Goal: Transaction & Acquisition: Purchase product/service

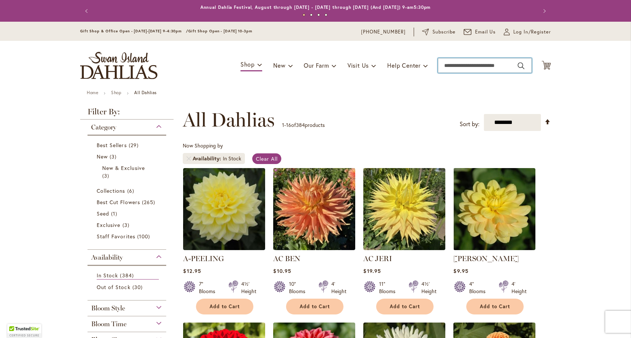
click at [468, 65] on input "Search" at bounding box center [485, 65] width 94 height 15
type input "*********"
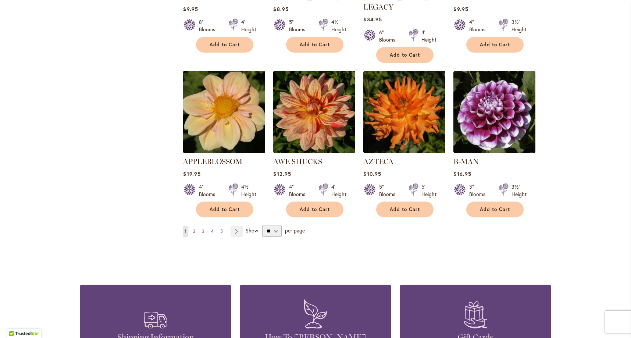
scroll to position [574, 0]
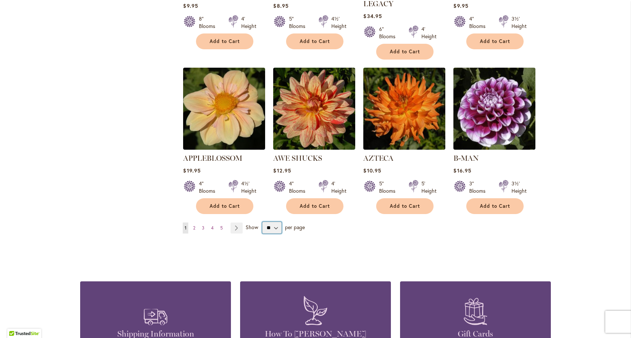
select select "**"
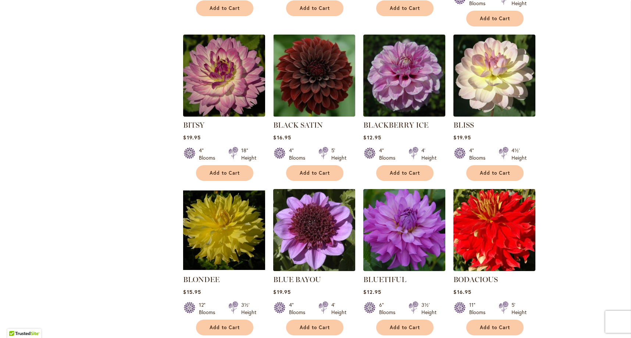
scroll to position [1393, 0]
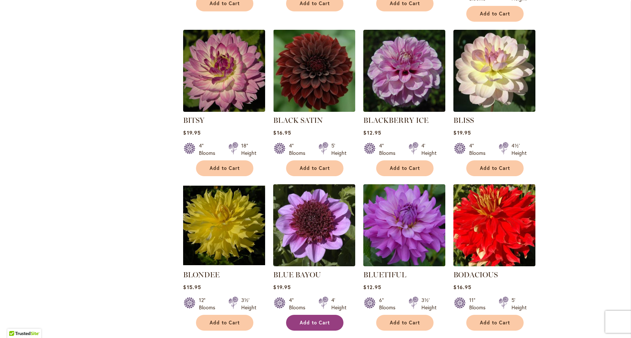
click at [316, 319] on span "Add to Cart" at bounding box center [314, 322] width 30 height 6
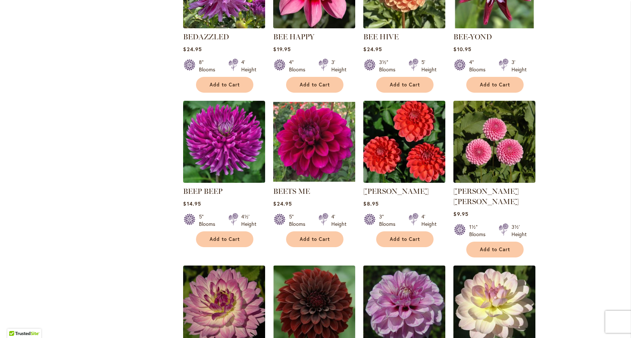
scroll to position [1158, 0]
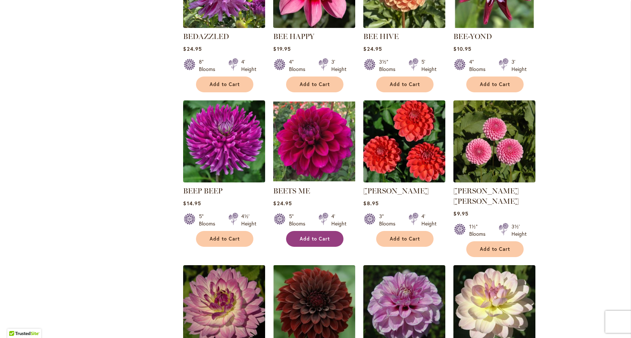
click at [328, 231] on button "Add to Cart" at bounding box center [314, 239] width 57 height 16
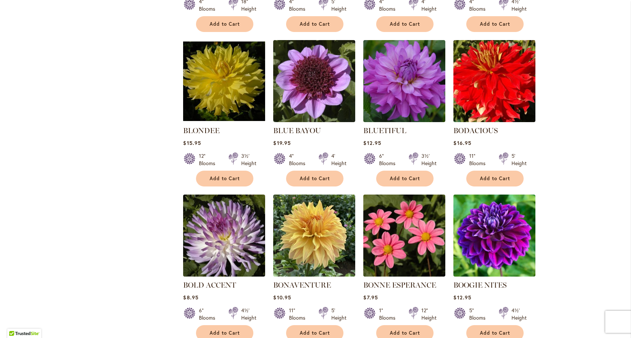
scroll to position [1532, 0]
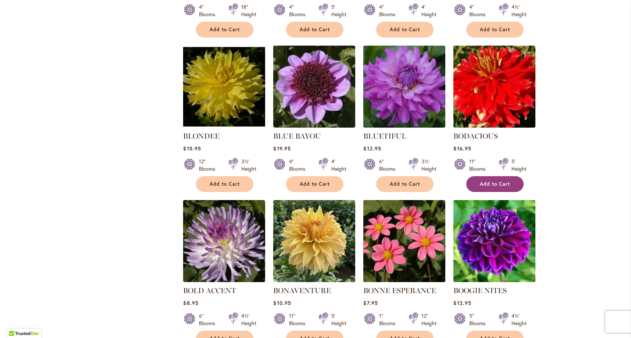
click at [485, 181] on span "Add to Cart" at bounding box center [495, 184] width 30 height 6
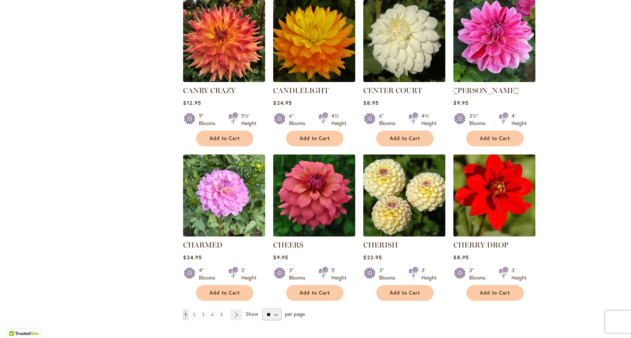
scroll to position [2388, 0]
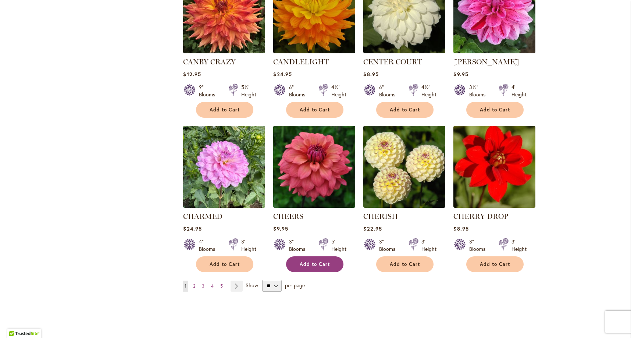
click at [322, 256] on button "Add to Cart" at bounding box center [314, 264] width 57 height 16
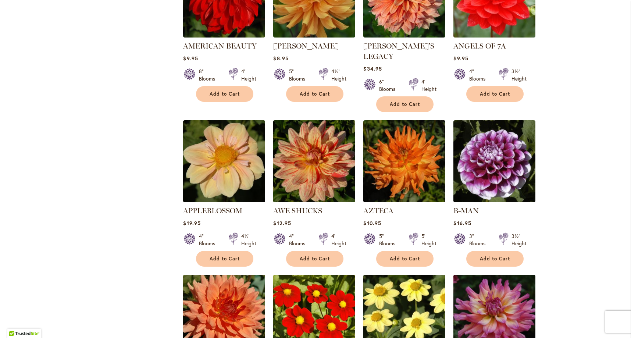
scroll to position [588, 0]
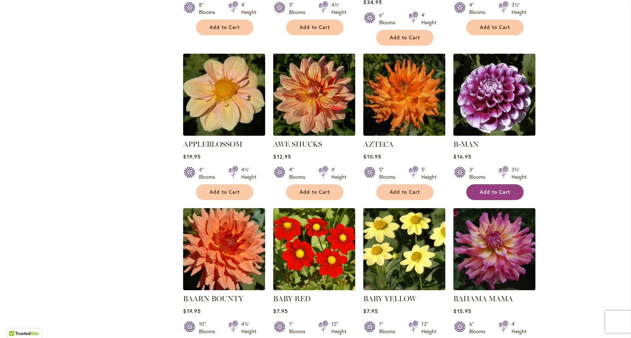
click at [506, 184] on button "Add to Cart" at bounding box center [494, 192] width 57 height 16
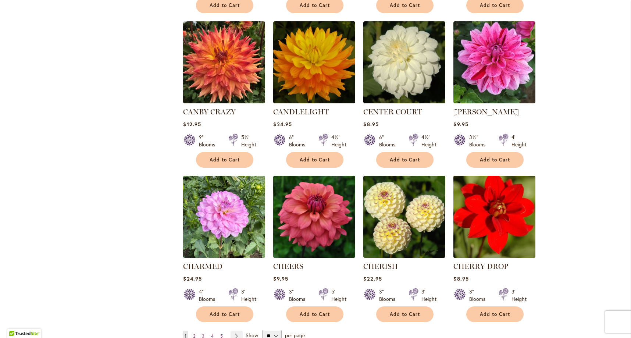
scroll to position [2367, 0]
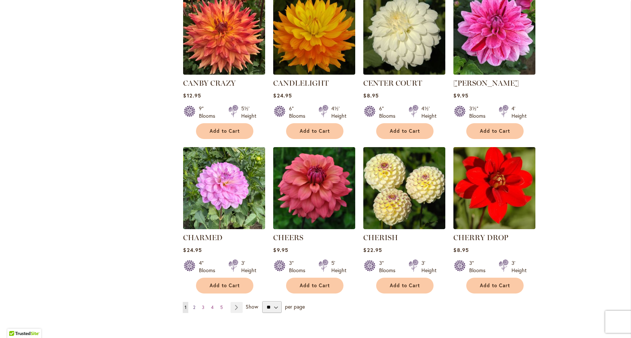
click at [193, 304] on span "2" at bounding box center [194, 307] width 2 height 6
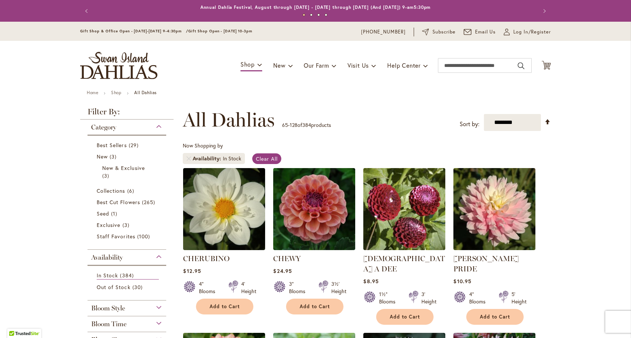
scroll to position [136, 0]
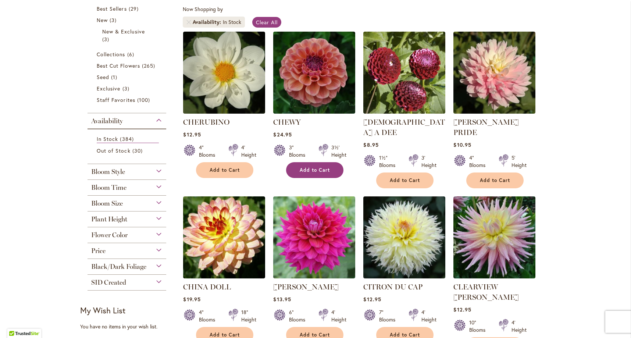
click at [320, 165] on button "Add to Cart" at bounding box center [314, 170] width 57 height 16
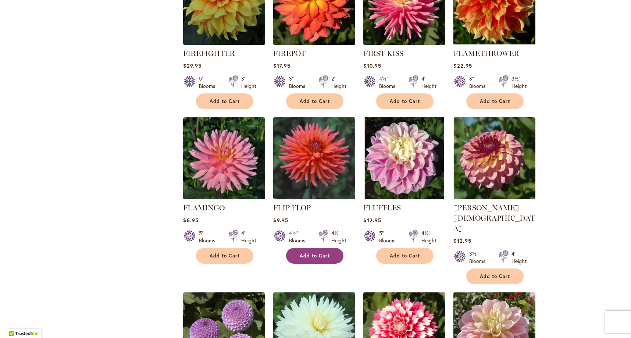
scroll to position [2304, 0]
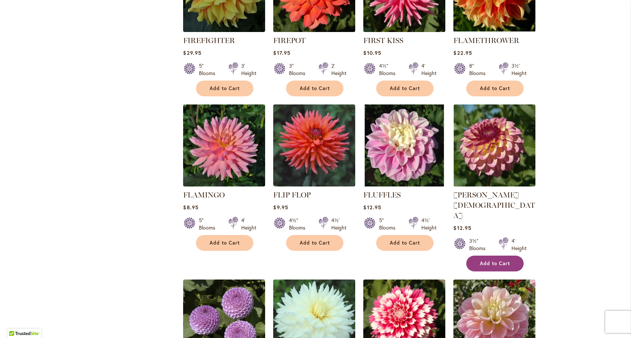
click at [496, 260] on span "Add to Cart" at bounding box center [495, 263] width 30 height 6
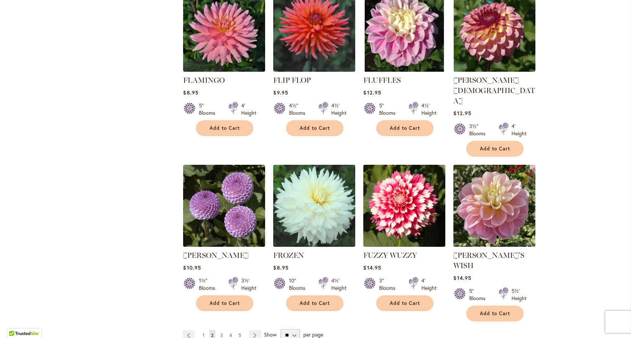
scroll to position [2466, 0]
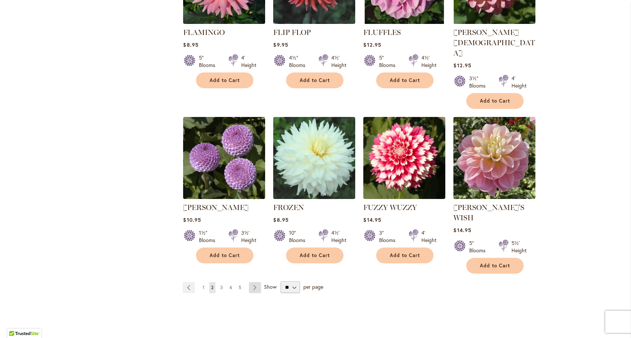
click at [250, 282] on link "Page Next" at bounding box center [255, 287] width 12 height 11
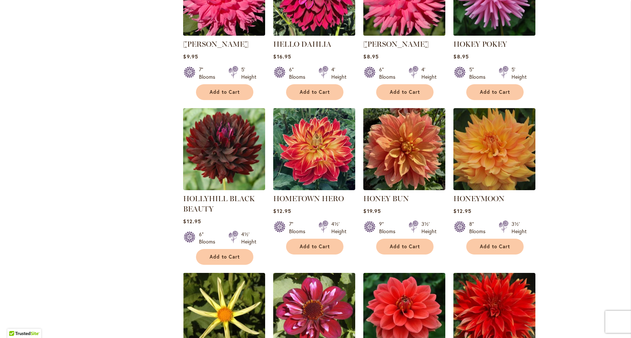
scroll to position [1349, 0]
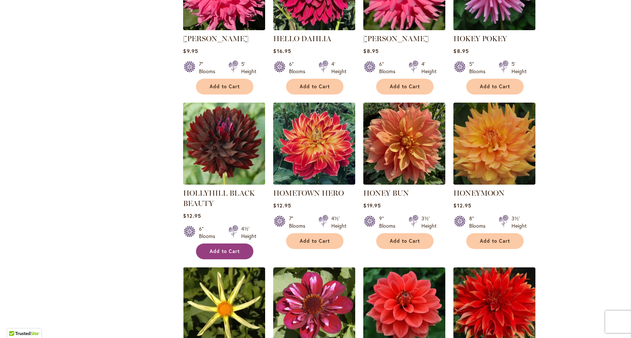
click at [241, 243] on button "Add to Cart" at bounding box center [224, 251] width 57 height 16
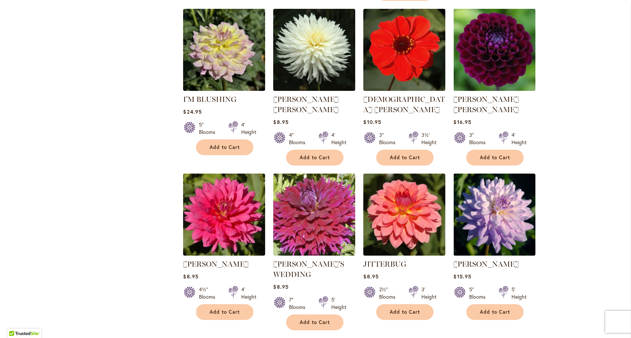
scroll to position [2428, 0]
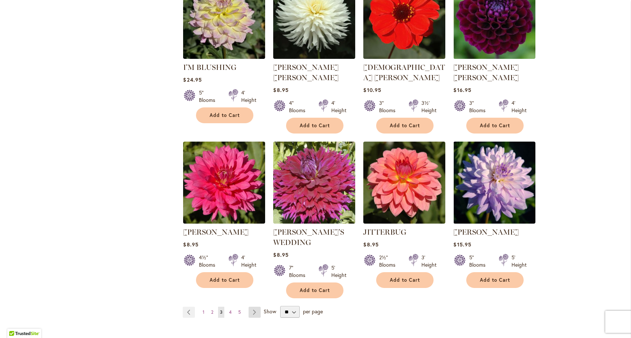
click at [255, 306] on link "Page Next" at bounding box center [254, 311] width 12 height 11
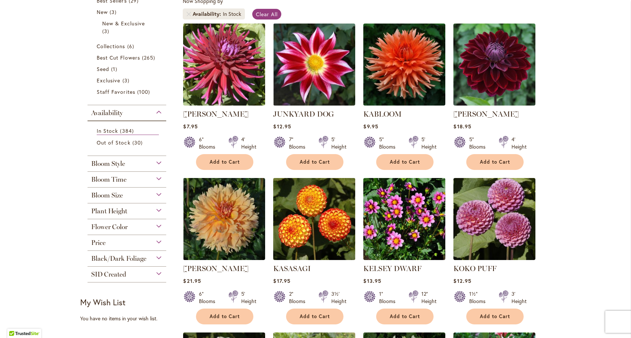
scroll to position [146, 0]
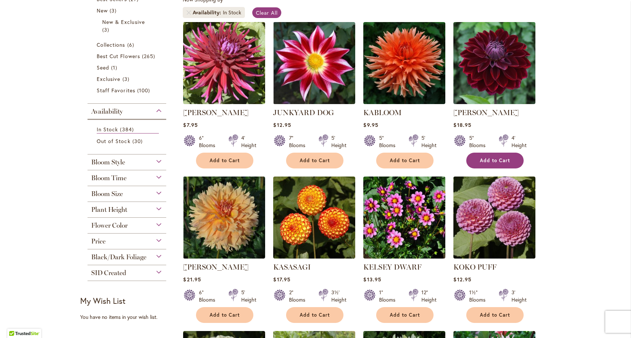
click at [495, 156] on button "Add to Cart" at bounding box center [494, 160] width 57 height 16
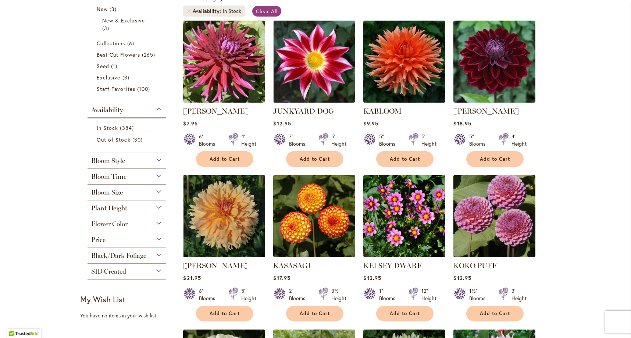
scroll to position [157, 0]
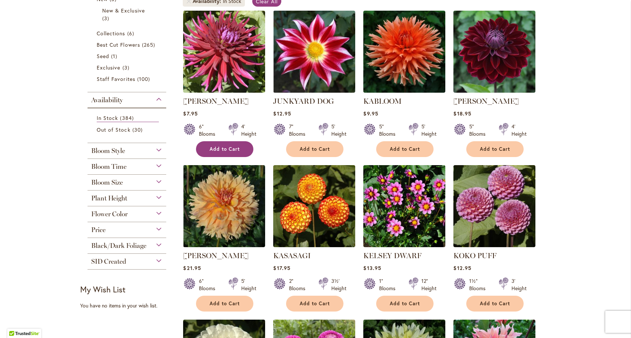
click at [233, 146] on span "Add to Cart" at bounding box center [224, 149] width 30 height 6
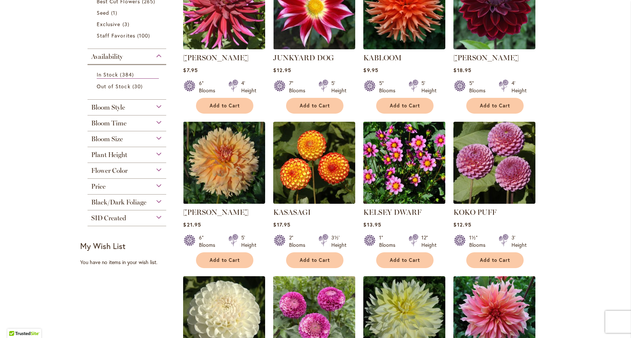
scroll to position [223, 0]
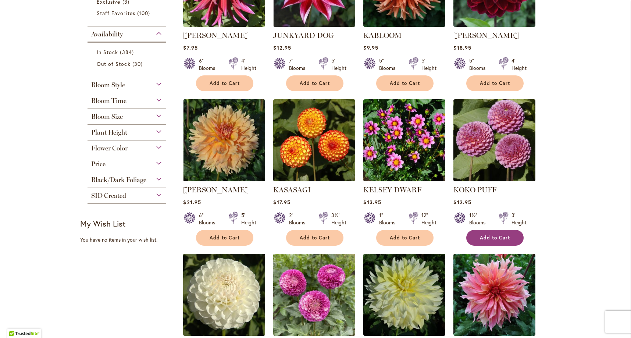
click at [496, 238] on span "Add to Cart" at bounding box center [495, 237] width 30 height 6
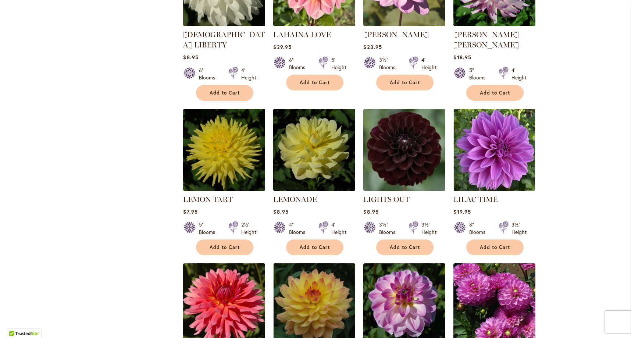
scroll to position [688, 0]
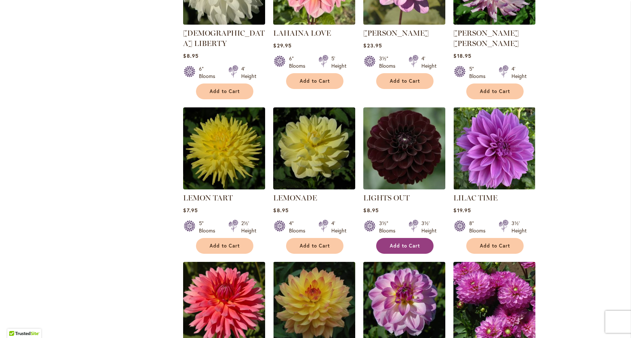
click at [407, 243] on span "Add to Cart" at bounding box center [404, 246] width 30 height 6
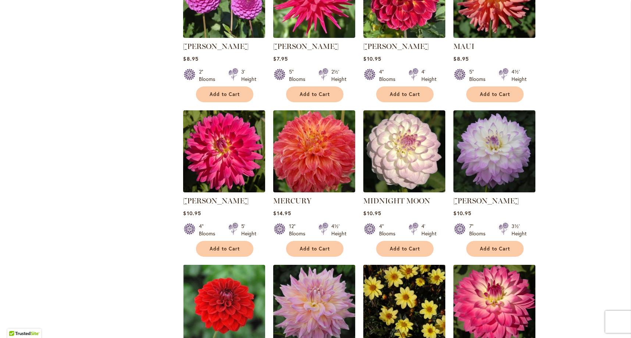
scroll to position [2078, 0]
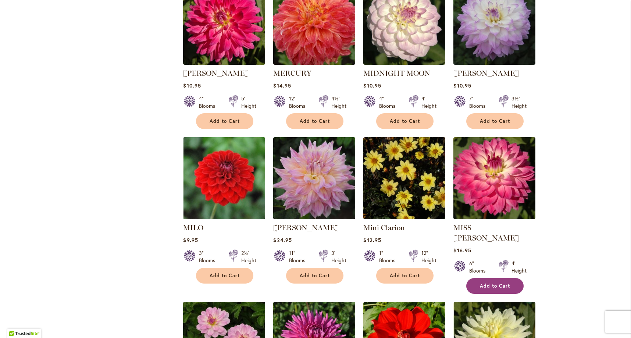
click at [491, 283] on span "Add to Cart" at bounding box center [495, 286] width 30 height 6
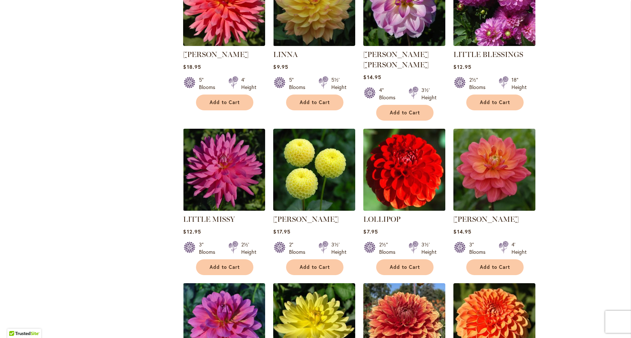
scroll to position [1043, 0]
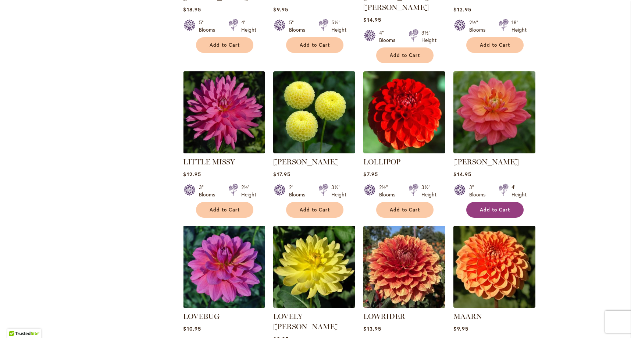
click at [500, 207] on span "Add to Cart" at bounding box center [495, 210] width 30 height 6
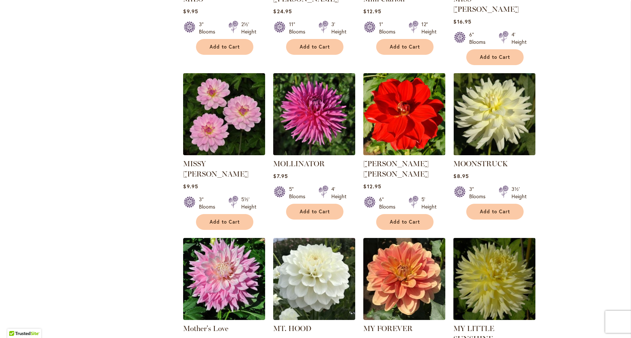
scroll to position [2406, 0]
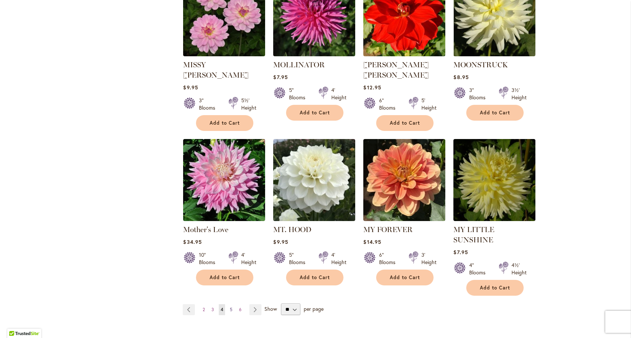
click at [230, 306] on span "5" at bounding box center [231, 309] width 3 height 6
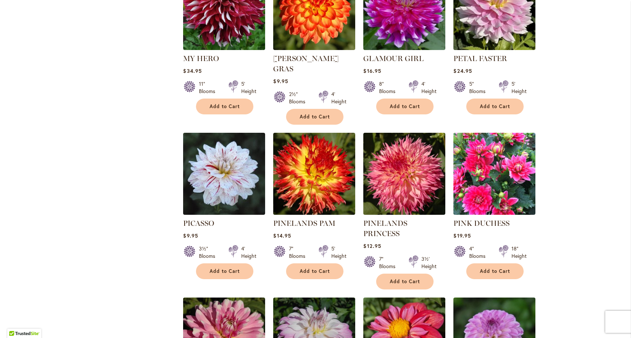
scroll to position [1325, 0]
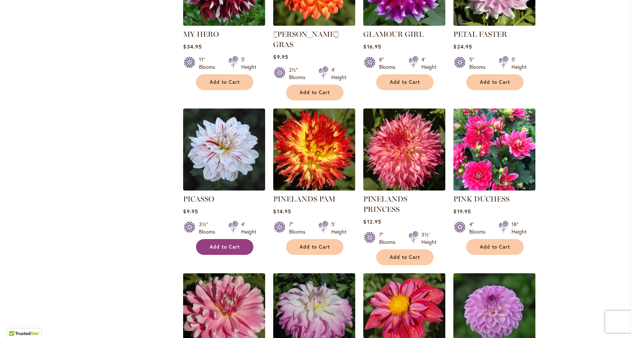
click at [230, 244] on span "Add to Cart" at bounding box center [224, 247] width 30 height 6
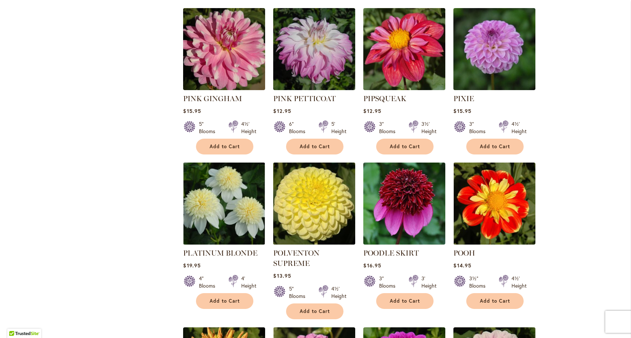
scroll to position [1620, 0]
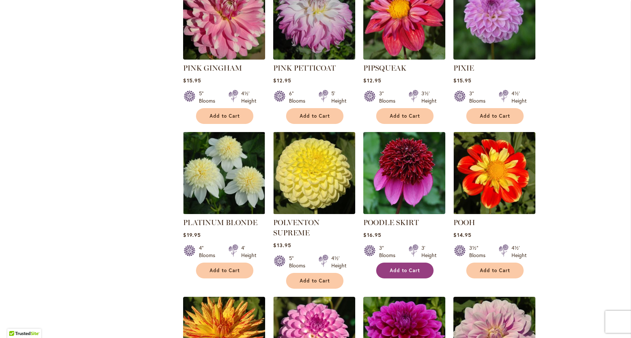
click at [399, 267] on span "Add to Cart" at bounding box center [404, 270] width 30 height 6
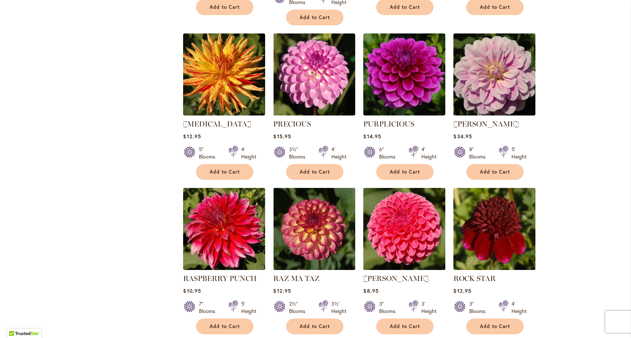
scroll to position [1913, 0]
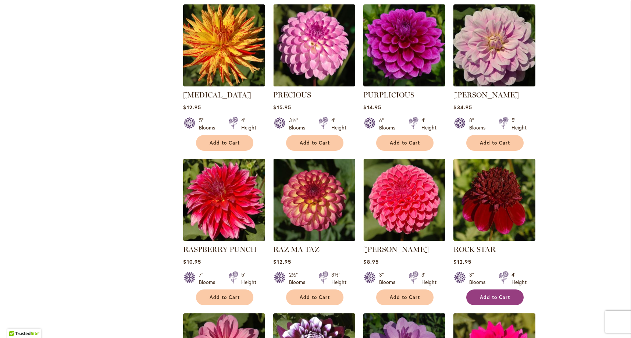
click at [482, 294] on span "Add to Cart" at bounding box center [495, 297] width 30 height 6
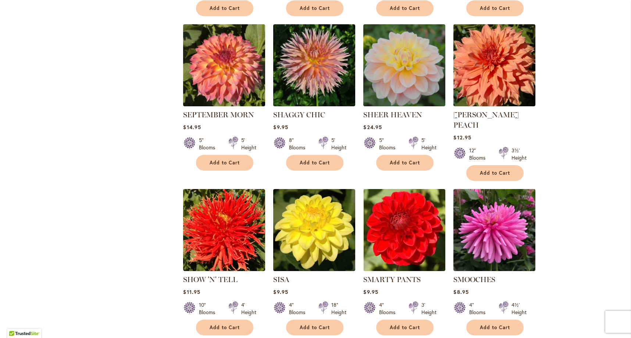
scroll to position [2409, 0]
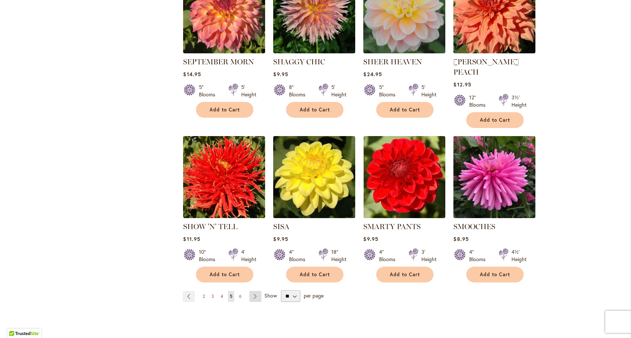
click at [250, 291] on link "Page Next" at bounding box center [255, 296] width 12 height 11
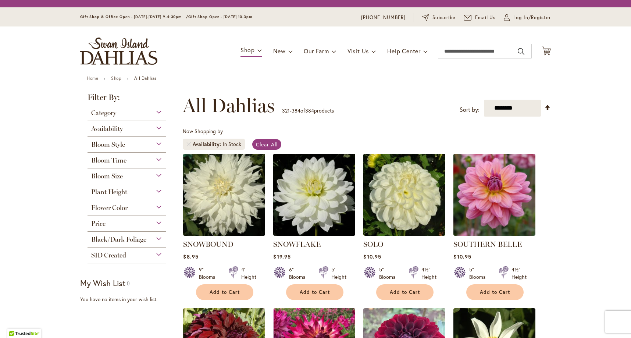
scroll to position [136, 0]
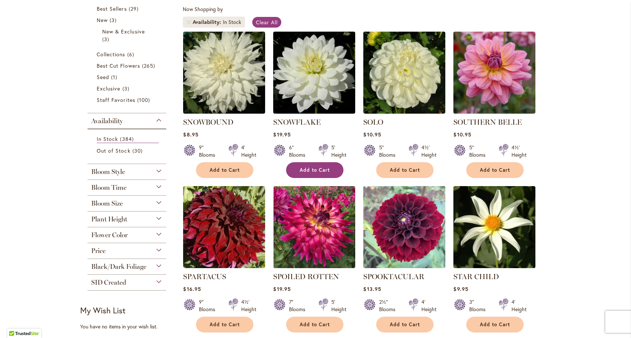
click at [306, 170] on span "Add to Cart" at bounding box center [314, 170] width 30 height 6
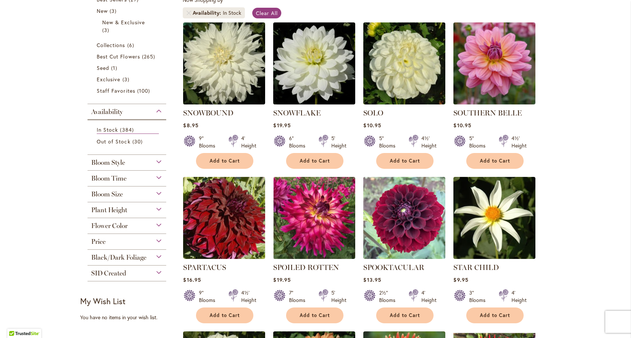
scroll to position [173, 0]
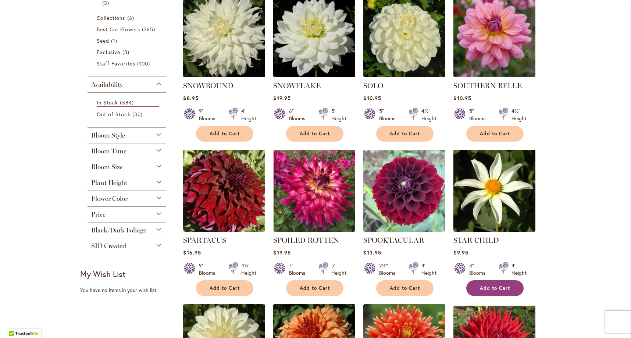
click at [510, 281] on button "Add to Cart" at bounding box center [494, 288] width 57 height 16
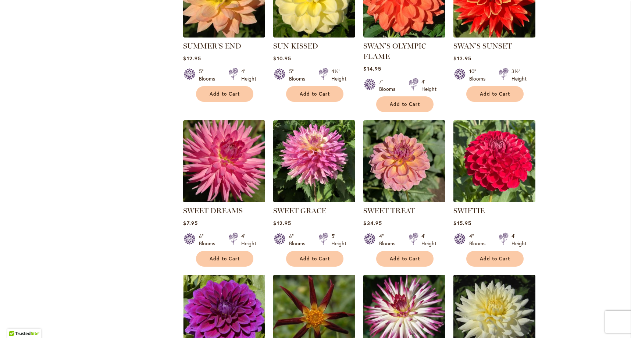
scroll to position [714, 0]
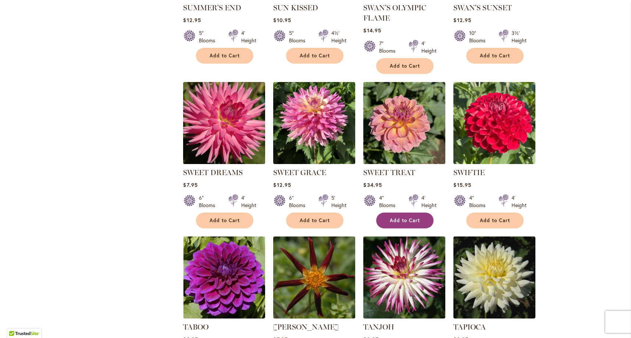
click at [408, 221] on span "Add to Cart" at bounding box center [404, 220] width 30 height 6
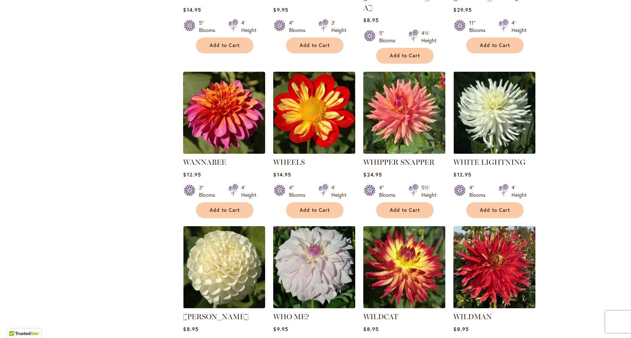
scroll to position [1824, 0]
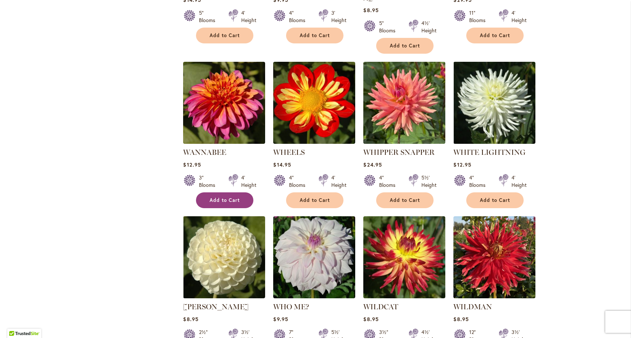
click at [227, 192] on button "Add to Cart" at bounding box center [224, 200] width 57 height 16
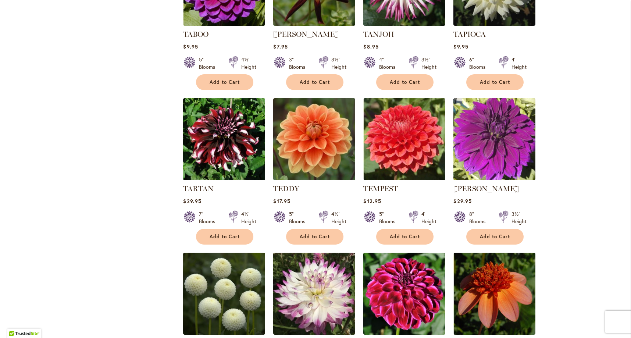
scroll to position [1237, 0]
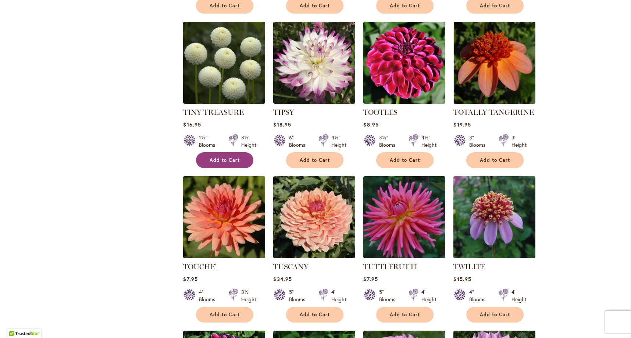
click at [234, 157] on span "Add to Cart" at bounding box center [224, 160] width 30 height 6
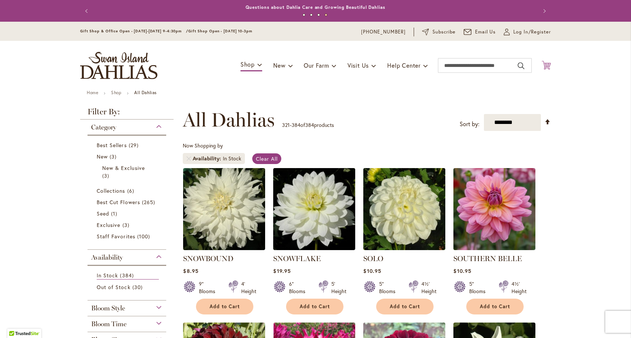
click at [543, 66] on icon "Cart .cls-1 { fill: #231f20; }" at bounding box center [545, 65] width 9 height 9
click at [543, 65] on icon "Cart .cls-1 { fill: #231f20; }" at bounding box center [545, 65] width 9 height 9
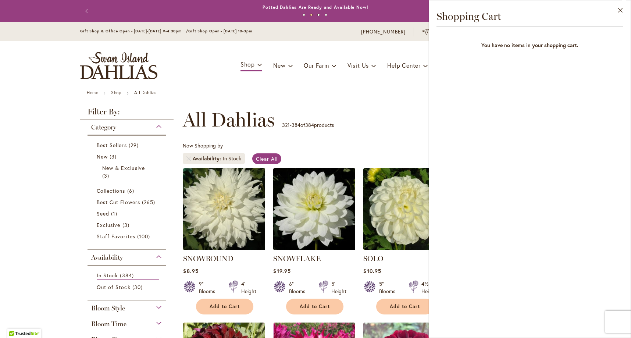
click at [378, 116] on div "**********" at bounding box center [367, 120] width 368 height 22
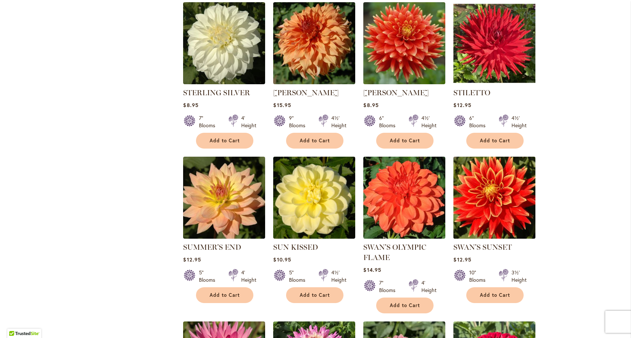
scroll to position [238, 0]
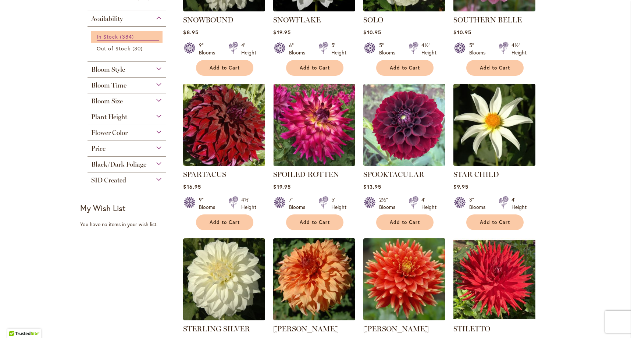
click at [109, 39] on span "In Stock" at bounding box center [107, 36] width 21 height 7
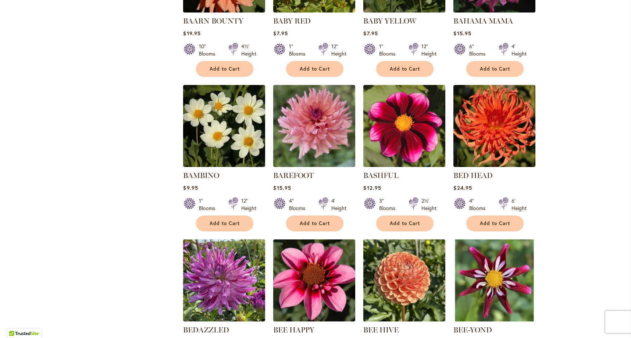
scroll to position [882, 0]
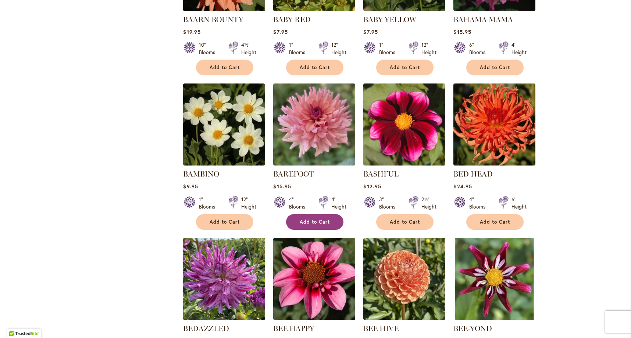
click at [327, 214] on button "Add to Cart" at bounding box center [314, 222] width 57 height 16
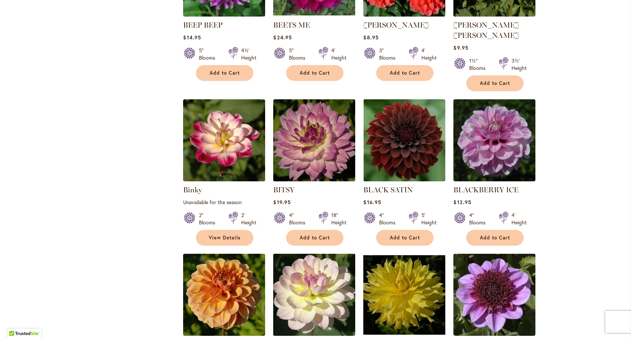
scroll to position [1394, 0]
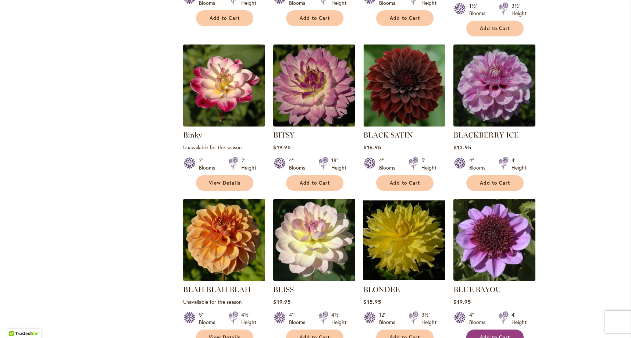
click at [498, 334] on span "Add to Cart" at bounding box center [495, 337] width 30 height 6
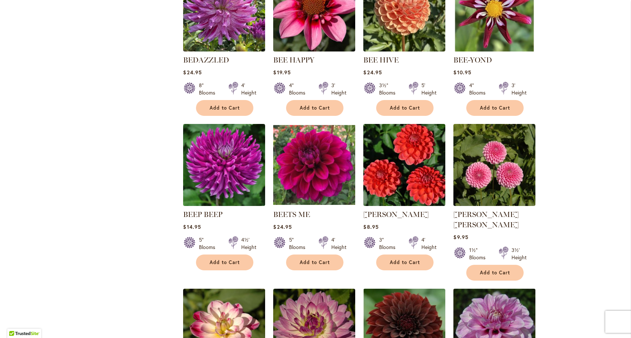
scroll to position [1206, 0]
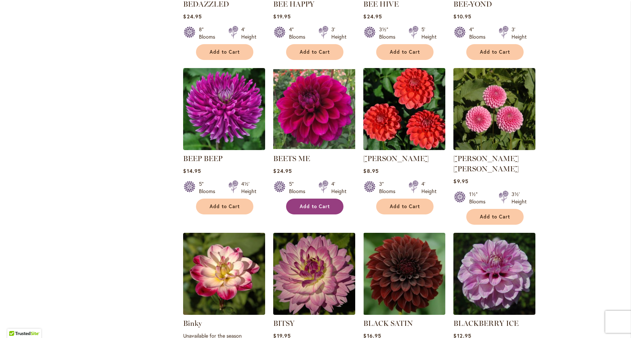
click at [317, 203] on span "Add to Cart" at bounding box center [314, 206] width 30 height 6
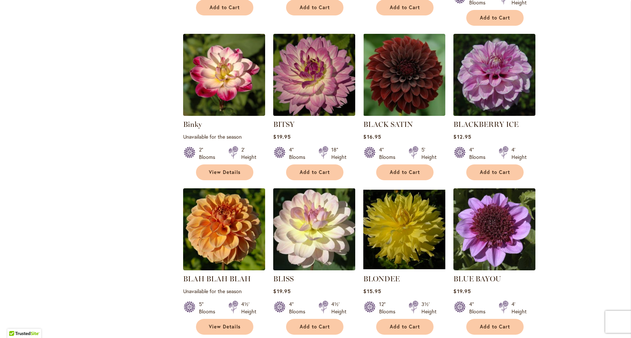
scroll to position [1465, 0]
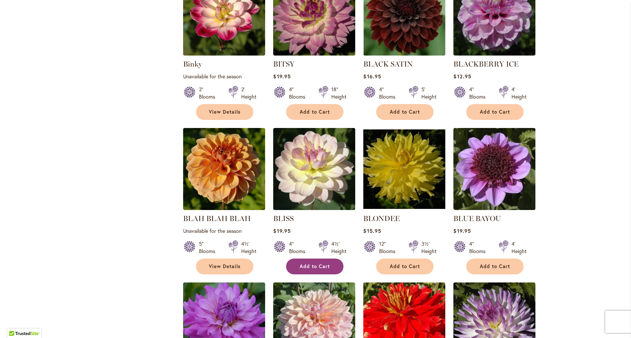
click at [326, 263] on span "Add to Cart" at bounding box center [314, 266] width 30 height 6
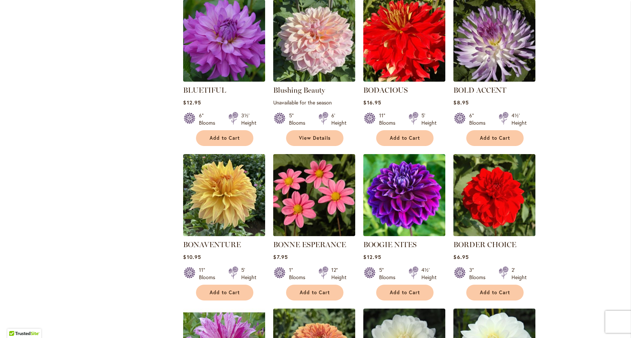
scroll to position [1699, 0]
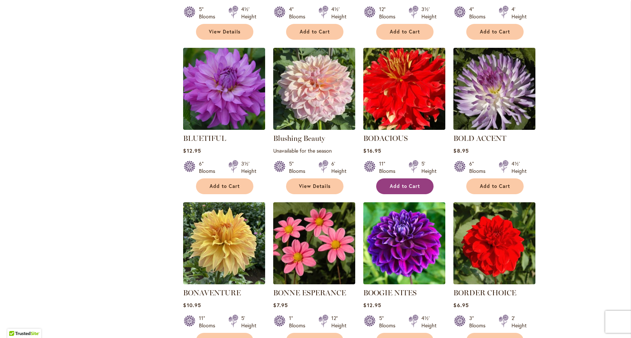
click at [412, 183] on span "Add to Cart" at bounding box center [404, 186] width 30 height 6
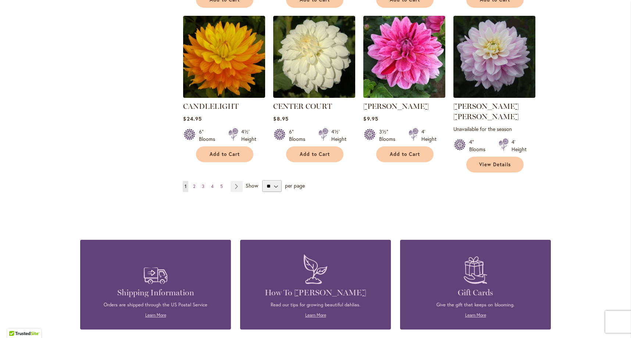
scroll to position [2607, 0]
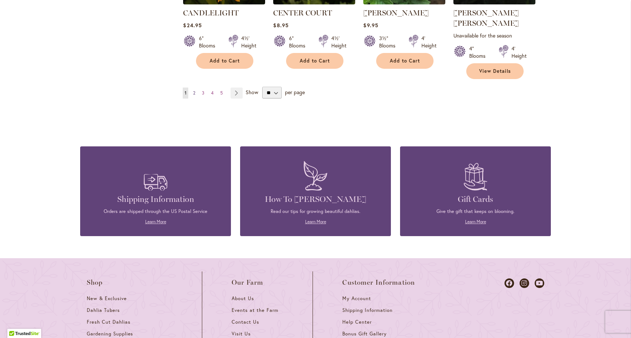
click at [193, 90] on span "2" at bounding box center [194, 93] width 2 height 6
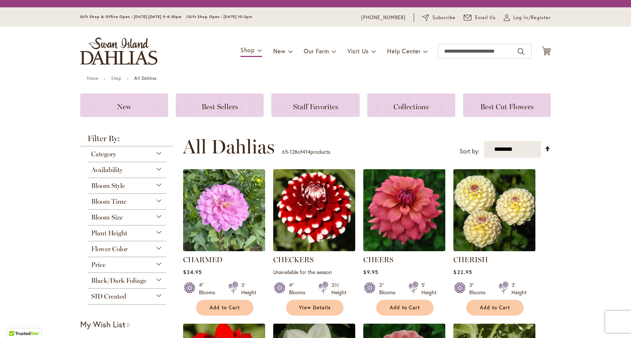
scroll to position [177, 0]
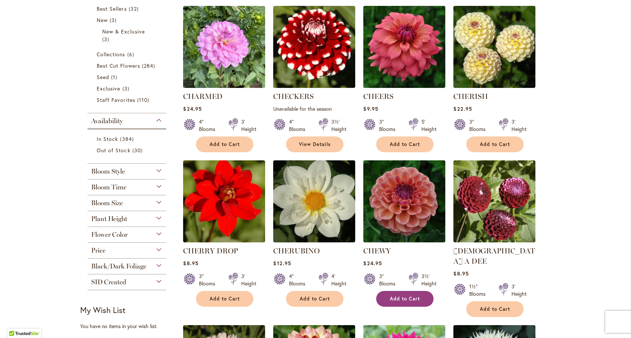
click at [417, 299] on span "Add to Cart" at bounding box center [404, 298] width 30 height 6
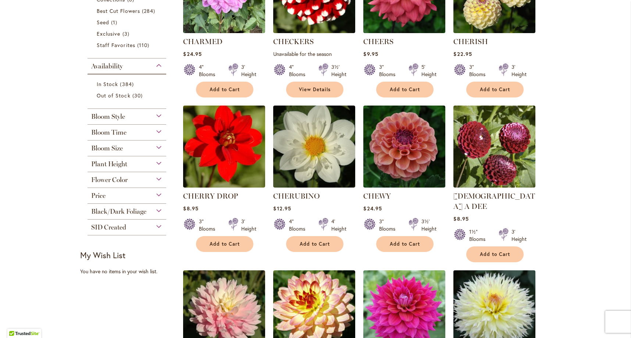
scroll to position [288, 0]
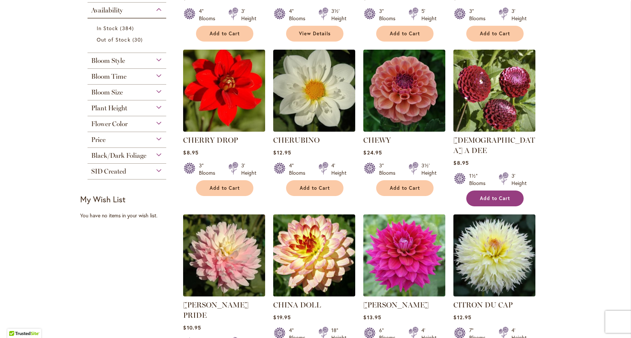
click at [498, 195] on span "Add to Cart" at bounding box center [495, 198] width 30 height 6
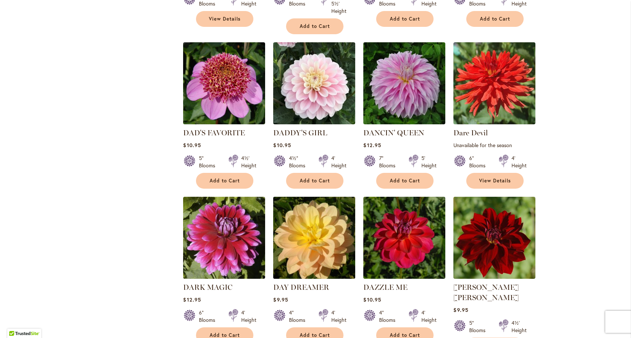
scroll to position [1316, 0]
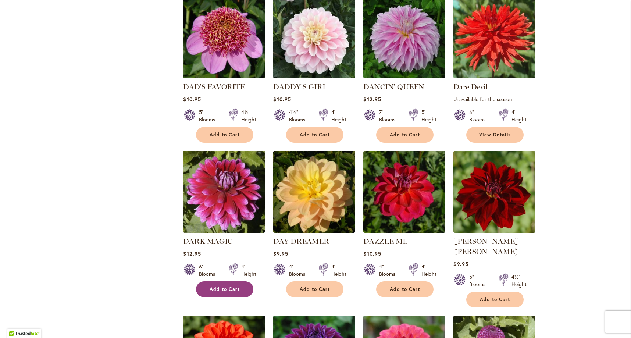
click at [231, 281] on button "Add to Cart" at bounding box center [224, 289] width 57 height 16
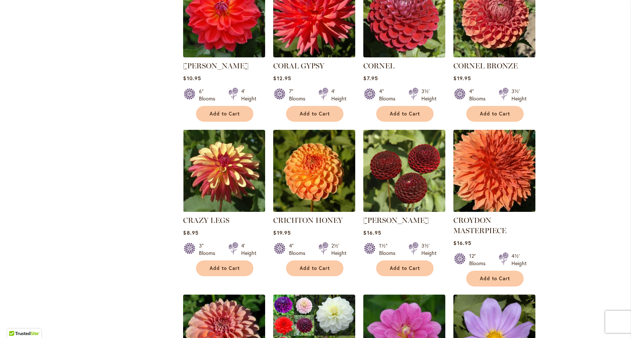
scroll to position [948, 0]
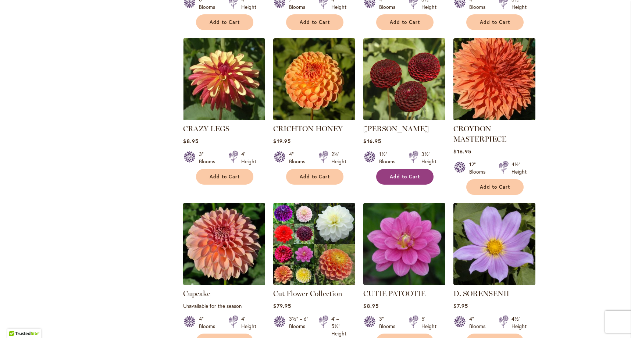
click at [392, 173] on span "Add to Cart" at bounding box center [404, 176] width 30 height 6
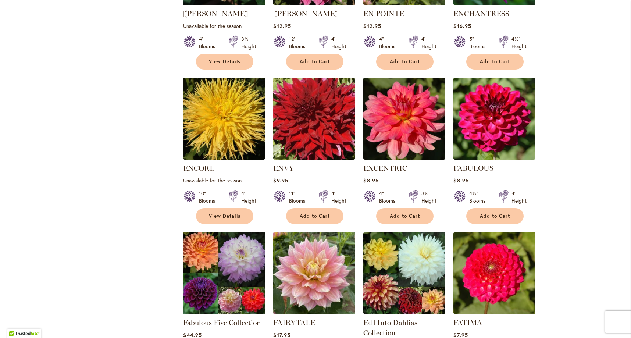
scroll to position [2239, 0]
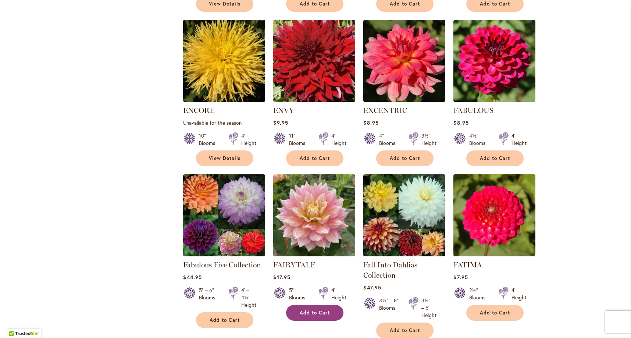
click at [322, 305] on button "Add to Cart" at bounding box center [314, 313] width 57 height 16
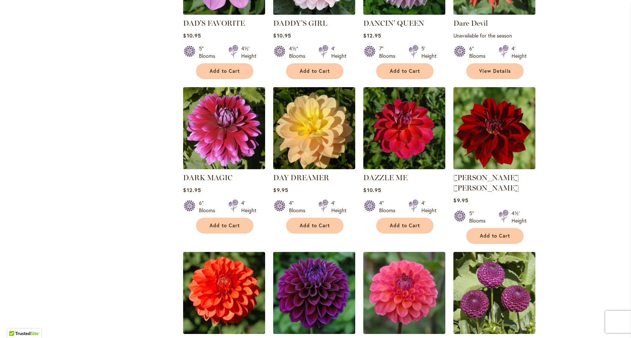
scroll to position [1511, 0]
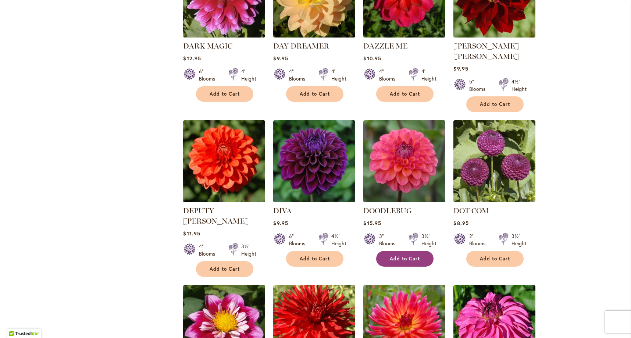
click at [406, 255] on span "Add to Cart" at bounding box center [404, 258] width 30 height 6
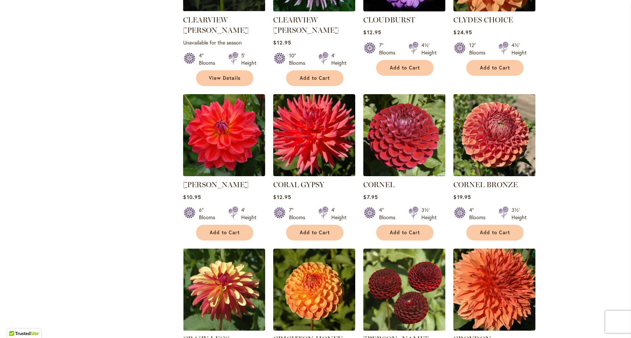
scroll to position [744, 0]
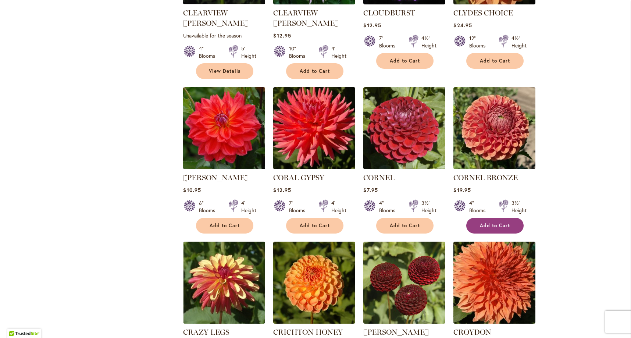
click at [480, 222] on span "Add to Cart" at bounding box center [495, 225] width 30 height 6
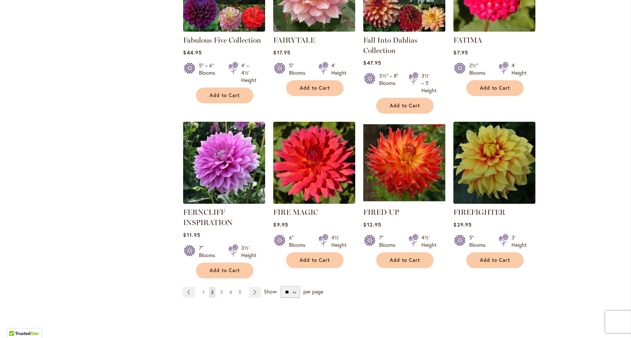
scroll to position [2512, 0]
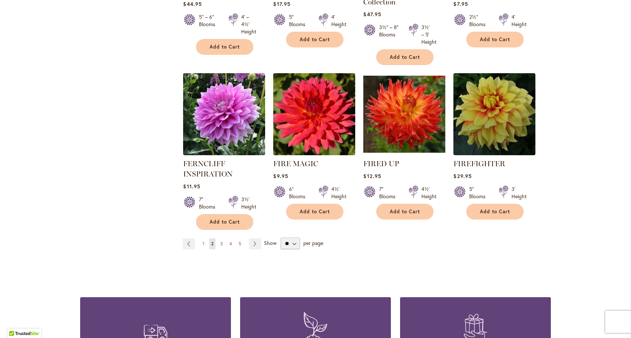
click at [220, 241] on span "3" at bounding box center [221, 244] width 3 height 6
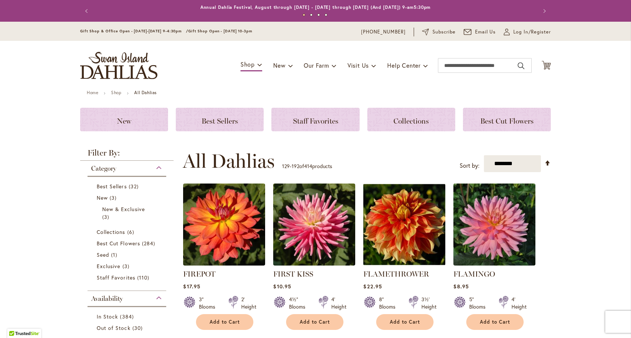
scroll to position [177, 0]
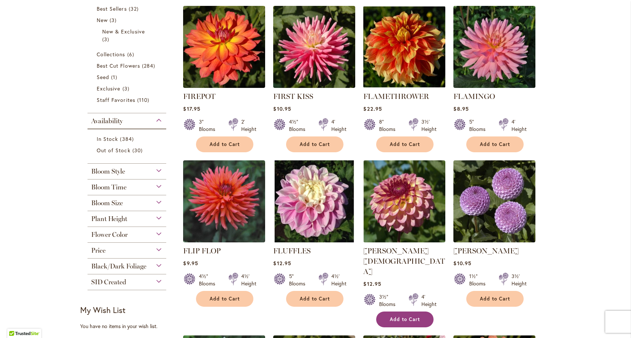
click at [410, 316] on span "Add to Cart" at bounding box center [404, 319] width 30 height 6
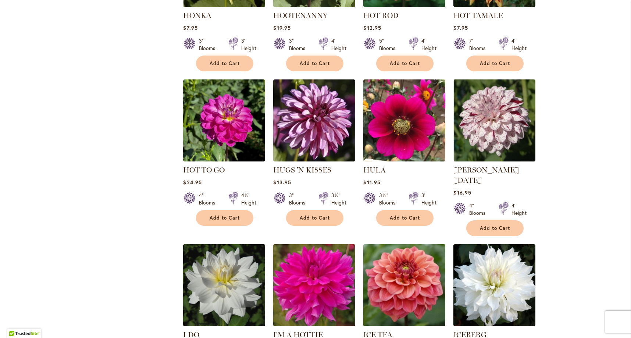
scroll to position [2391, 0]
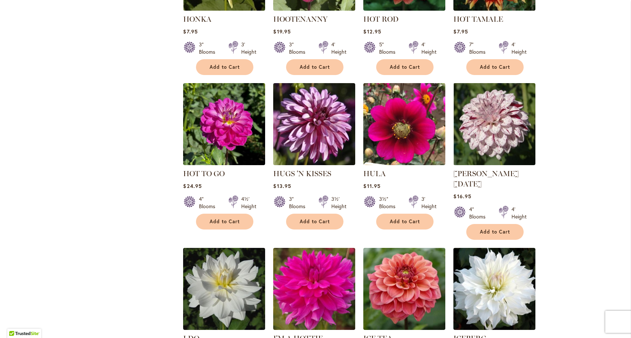
scroll to position [2438, 0]
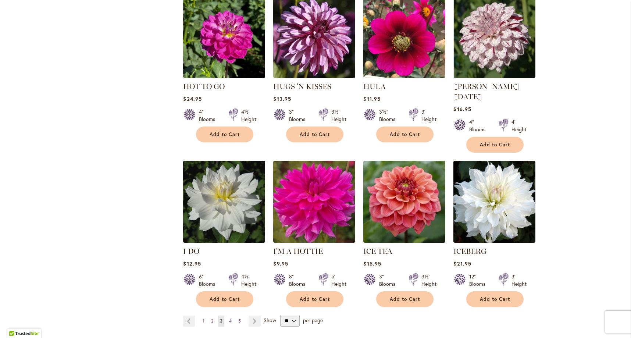
click at [229, 318] on span "4" at bounding box center [230, 321] width 3 height 6
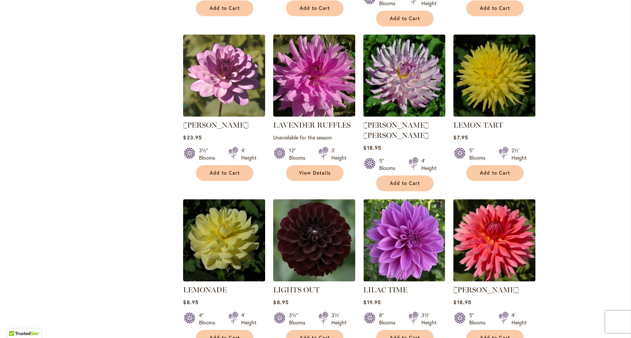
scroll to position [1432, 0]
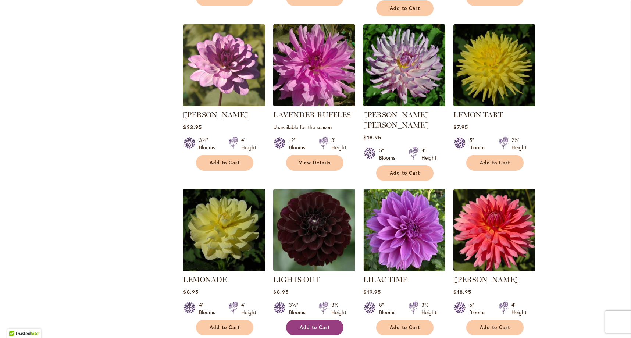
click at [311, 319] on button "Add to Cart" at bounding box center [314, 327] width 57 height 16
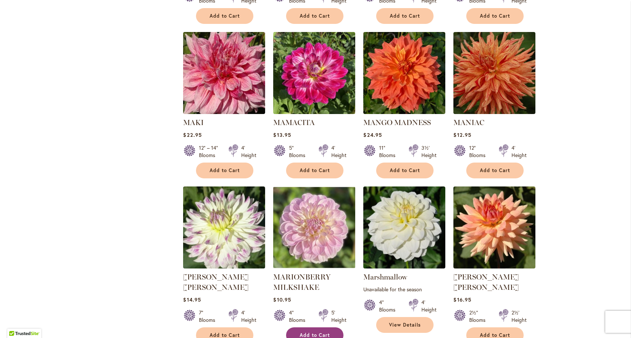
scroll to position [2446, 0]
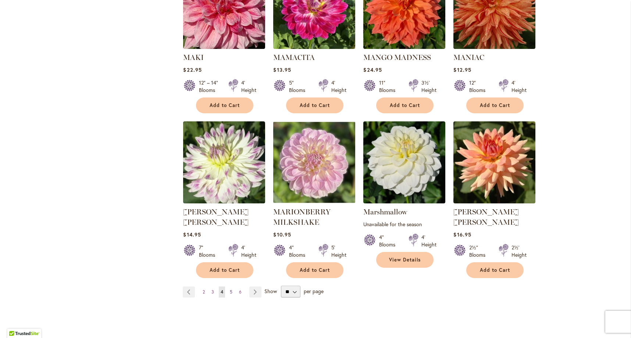
click at [230, 289] on span "5" at bounding box center [231, 292] width 3 height 6
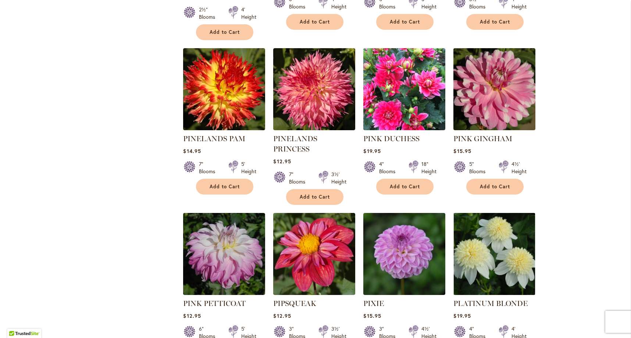
scroll to position [2397, 0]
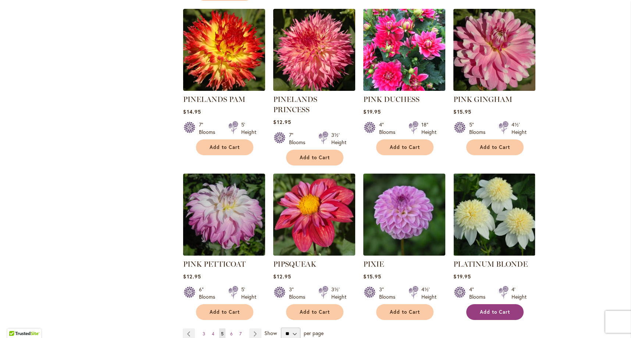
click at [480, 309] on span "Add to Cart" at bounding box center [495, 312] width 30 height 6
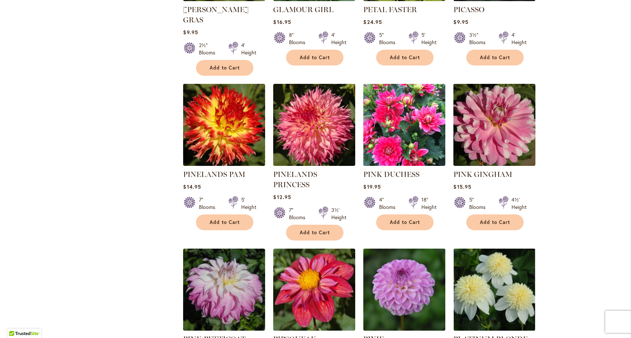
scroll to position [2404, 0]
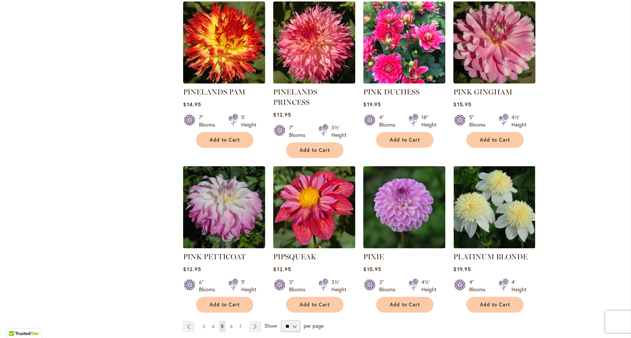
click at [230, 323] on span "6" at bounding box center [231, 326] width 3 height 6
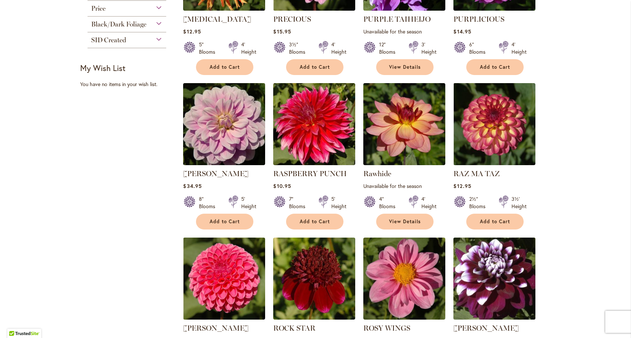
scroll to position [474, 0]
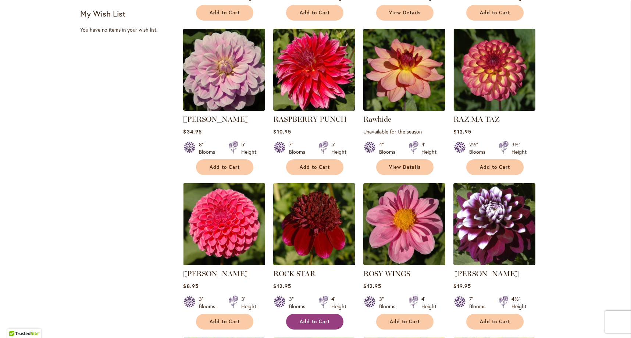
click at [314, 318] on span "Add to Cart" at bounding box center [314, 321] width 30 height 6
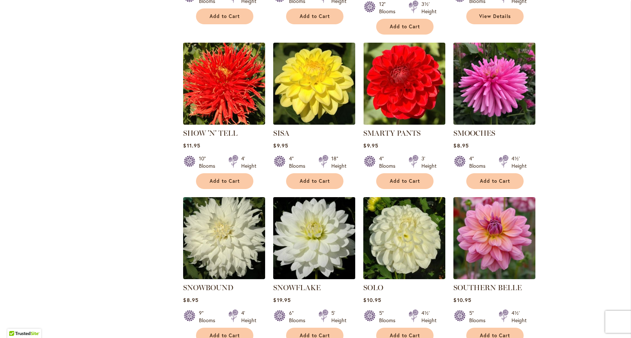
scroll to position [1129, 0]
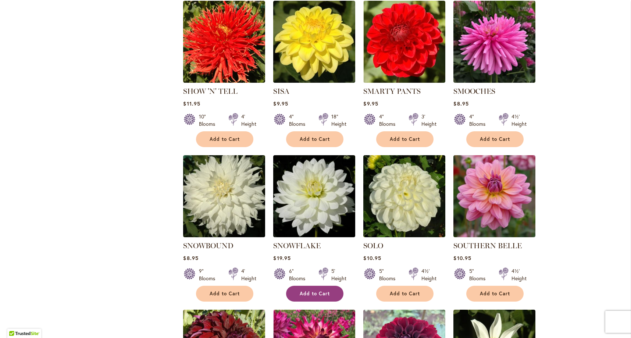
click at [288, 286] on button "Add to Cart" at bounding box center [314, 294] width 57 height 16
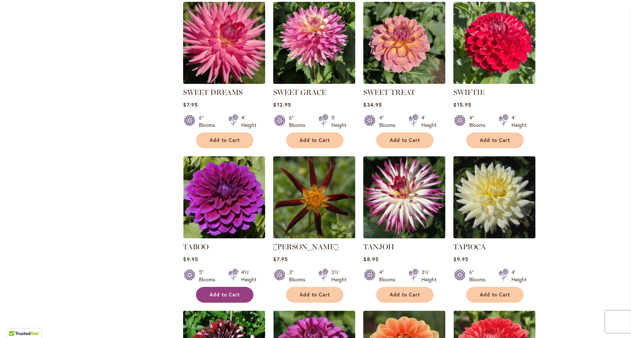
scroll to position [1957, 0]
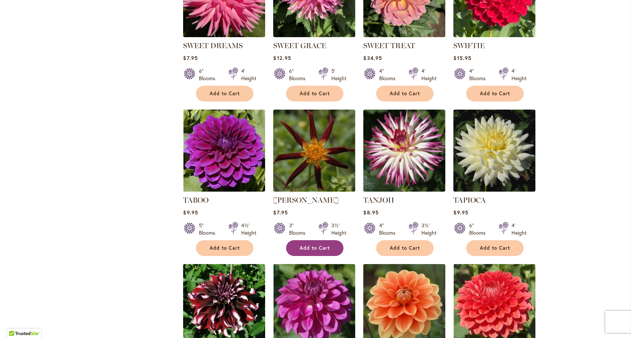
click at [309, 245] on span "Add to Cart" at bounding box center [314, 248] width 30 height 6
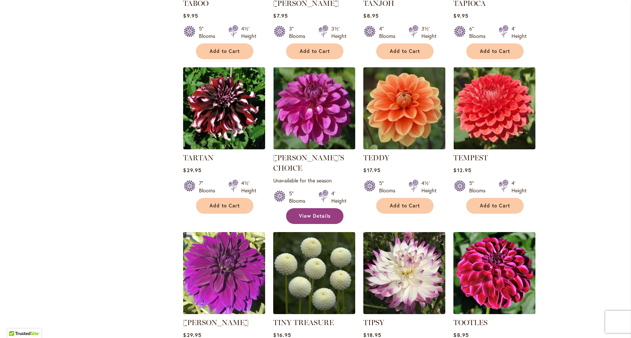
scroll to position [2221, 0]
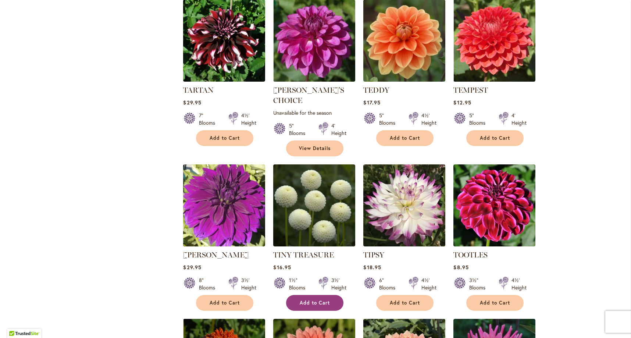
click at [330, 295] on button "Add to Cart" at bounding box center [314, 303] width 57 height 16
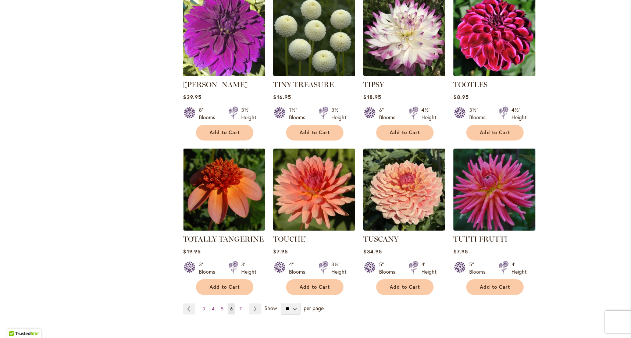
scroll to position [2454, 0]
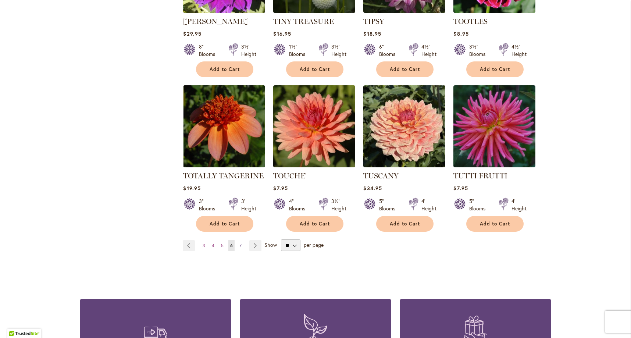
click at [239, 243] on span "7" at bounding box center [240, 246] width 2 height 6
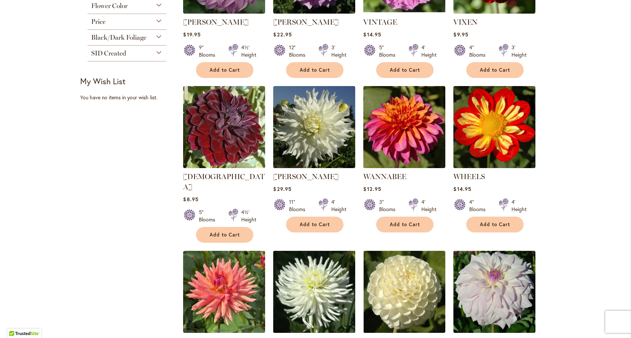
scroll to position [462, 0]
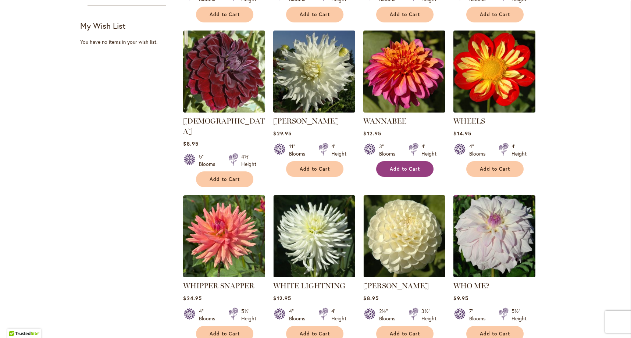
click at [407, 166] on span "Add to Cart" at bounding box center [404, 169] width 30 height 6
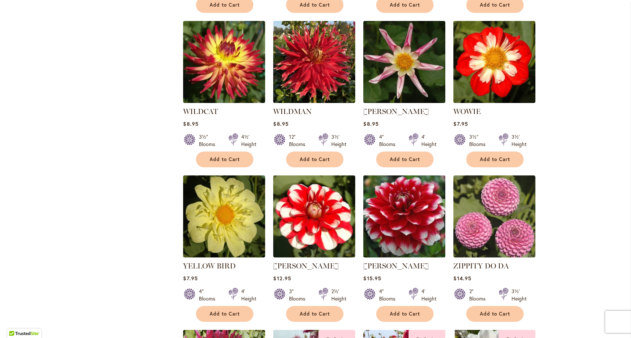
scroll to position [845, 0]
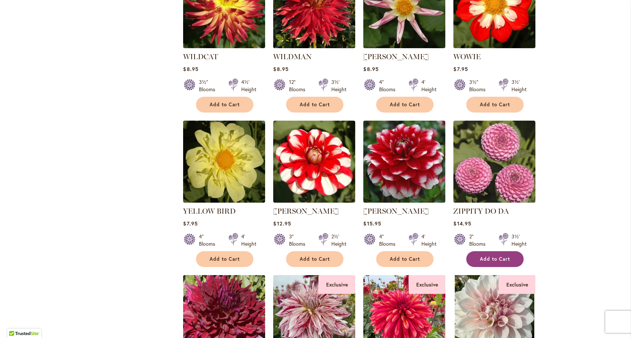
click at [506, 256] on span "Add to Cart" at bounding box center [495, 259] width 30 height 6
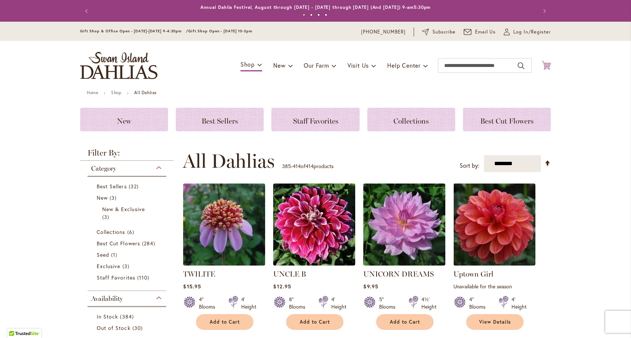
click at [544, 65] on icon at bounding box center [545, 65] width 9 height 9
